Goal: Go to known website: Access a specific website the user already knows

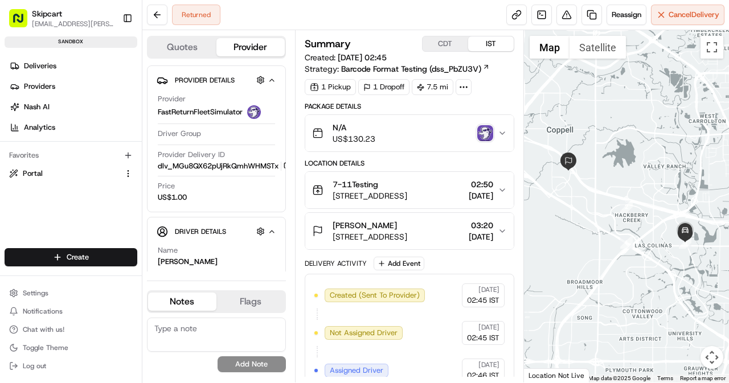
click at [18, 19] on rect "button" at bounding box center [18, 18] width 18 height 18
click at [16, 21] on rect "button" at bounding box center [18, 18] width 18 height 18
click at [155, 21] on button at bounding box center [157, 15] width 21 height 21
